Goal: Book appointment/travel/reservation

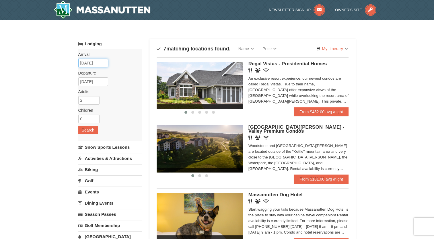
click at [96, 64] on input "[DATE]" at bounding box center [93, 63] width 30 height 9
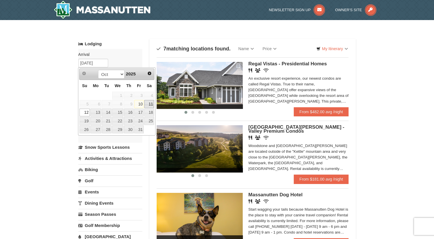
click at [148, 104] on link "11" at bounding box center [149, 104] width 10 height 8
type input "[DATE]"
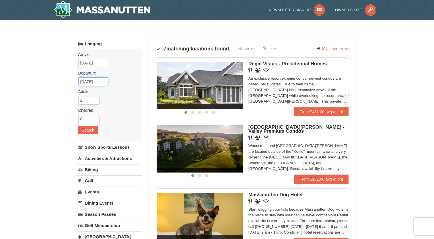
click at [94, 82] on input "[DATE]" at bounding box center [93, 81] width 30 height 9
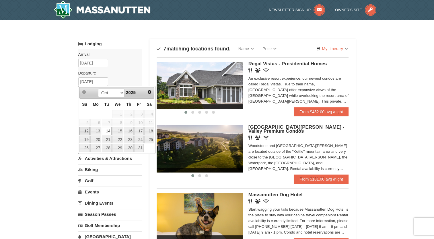
click at [85, 131] on link "12" at bounding box center [84, 131] width 10 height 8
type input "[DATE]"
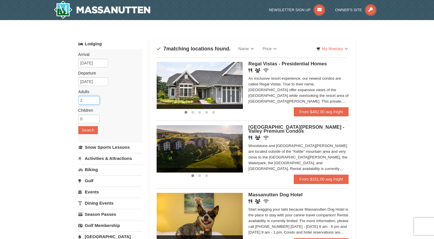
click at [87, 103] on input "2" at bounding box center [88, 100] width 21 height 9
click at [95, 99] on input "3" at bounding box center [88, 100] width 21 height 9
click at [95, 99] on input "4" at bounding box center [88, 100] width 21 height 9
click at [95, 103] on input "3" at bounding box center [88, 100] width 21 height 9
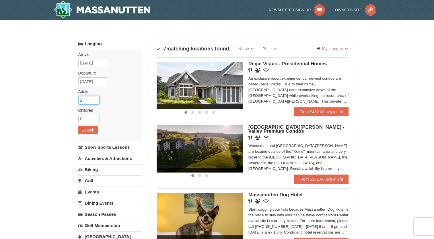
type input "2"
click at [95, 103] on input "2" at bounding box center [88, 100] width 21 height 9
click at [90, 118] on input "0" at bounding box center [88, 119] width 21 height 9
click at [95, 118] on input "1" at bounding box center [88, 119] width 21 height 9
click at [95, 118] on input "2" at bounding box center [88, 119] width 21 height 9
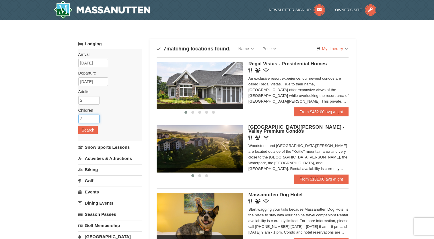
type input "3"
click at [95, 118] on input "3" at bounding box center [88, 119] width 21 height 9
click at [93, 133] on button "Search" at bounding box center [87, 130] width 19 height 8
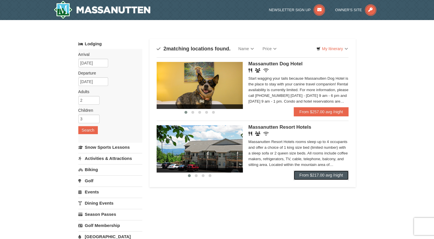
click at [306, 175] on link "From $217.00 avg /night" at bounding box center [321, 175] width 55 height 9
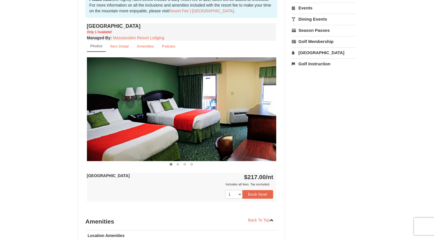
scroll to position [172, 0]
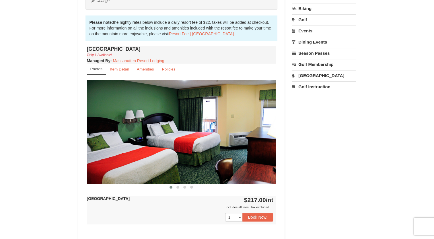
click at [214, 144] on img at bounding box center [181, 131] width 189 height 103
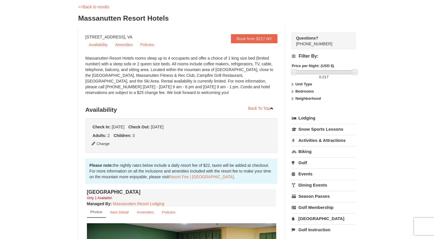
scroll to position [115, 0]
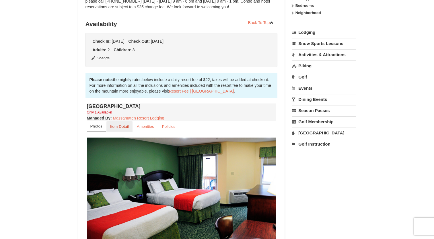
click at [120, 126] on small "Item Detail" at bounding box center [119, 126] width 19 height 4
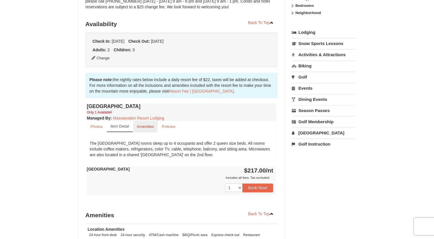
click at [145, 126] on small "Amenities" at bounding box center [145, 126] width 17 height 4
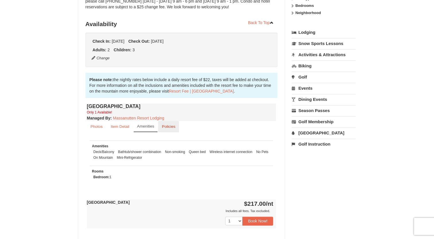
click at [170, 126] on small "Policies" at bounding box center [168, 126] width 13 height 4
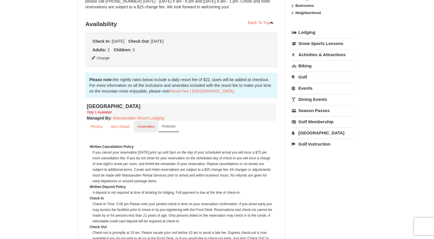
click at [150, 124] on small "Amenities" at bounding box center [145, 126] width 17 height 4
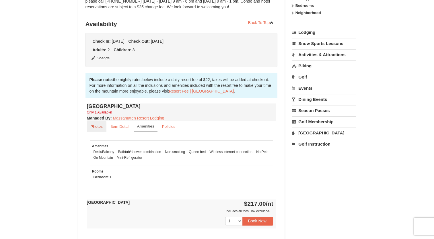
click at [101, 125] on small "Photos" at bounding box center [97, 126] width 12 height 4
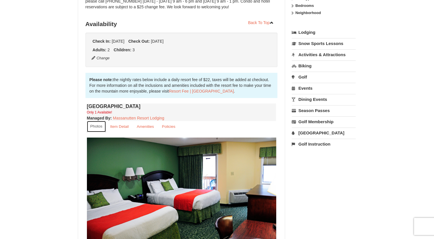
scroll to position [0, 0]
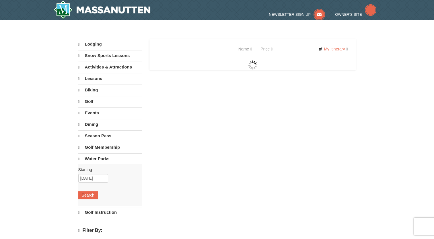
select select "10"
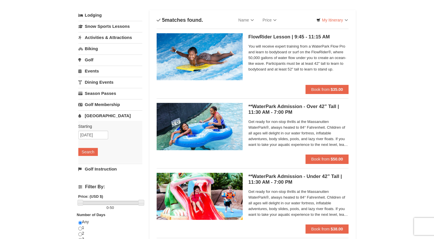
scroll to position [86, 0]
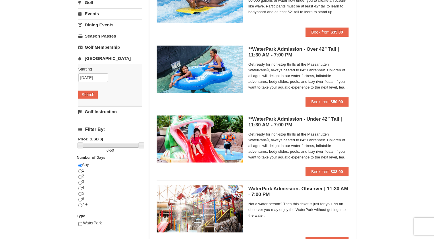
click at [304, 75] on span "Get ready for non-stop thrills at the Massanutten WaterPark®, always heated to …" at bounding box center [298, 76] width 100 height 29
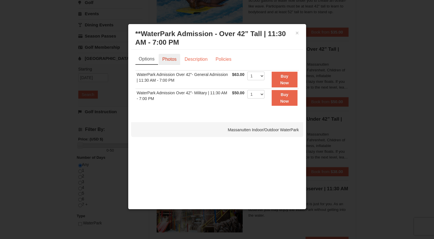
click at [167, 62] on link "Photos" at bounding box center [170, 59] width 22 height 11
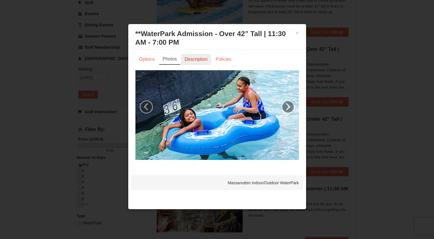
click at [196, 62] on link "Description" at bounding box center [196, 59] width 30 height 11
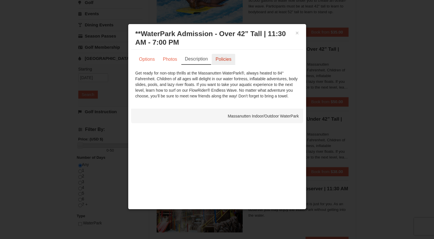
click at [224, 59] on link "Policies" at bounding box center [223, 59] width 23 height 11
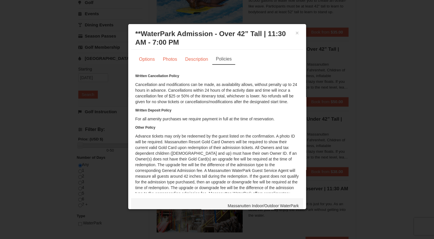
click at [40, 144] on div at bounding box center [217, 119] width 434 height 239
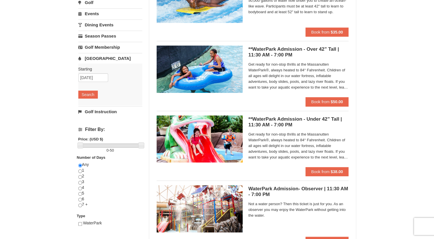
scroll to position [0, 0]
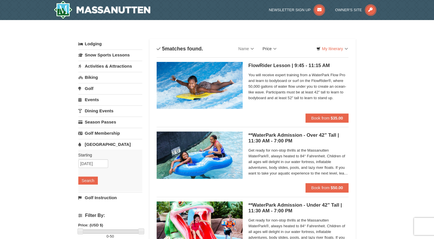
click at [276, 49] on link "Price" at bounding box center [269, 48] width 23 height 11
click at [293, 60] on link "Price (Low to High)" at bounding box center [281, 60] width 46 height 7
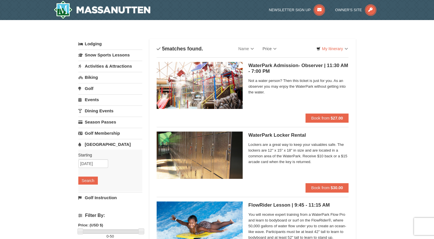
click at [95, 45] on link "Lodging" at bounding box center [110, 44] width 64 height 10
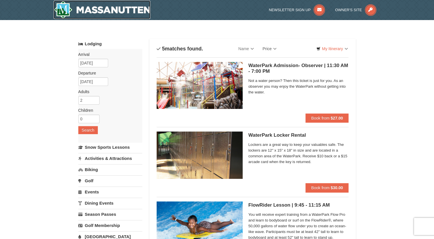
click at [91, 14] on img at bounding box center [102, 10] width 97 height 18
